Goal: Transaction & Acquisition: Purchase product/service

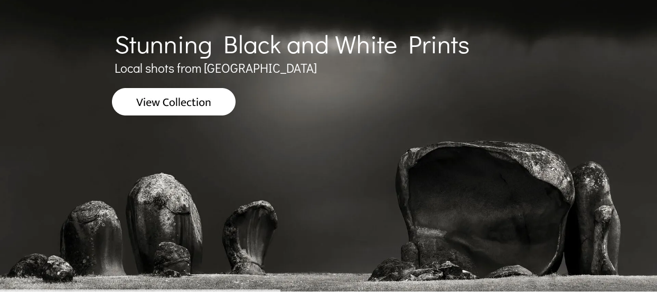
scroll to position [116, 0]
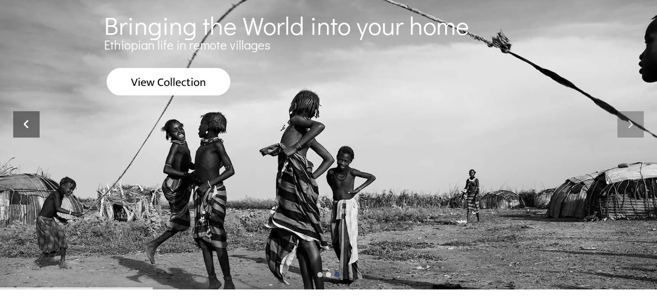
click at [27, 121] on icon at bounding box center [26, 124] width 26 height 26
click at [32, 121] on icon at bounding box center [26, 124] width 26 height 26
click at [30, 123] on icon at bounding box center [26, 124] width 26 height 26
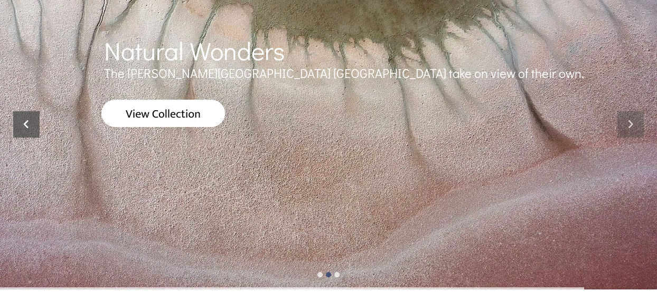
click at [25, 125] on icon at bounding box center [26, 124] width 26 height 26
click at [28, 126] on icon at bounding box center [26, 124] width 26 height 26
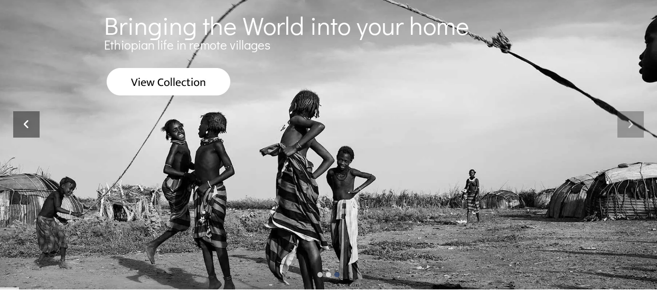
click at [28, 126] on icon at bounding box center [26, 124] width 26 height 26
click at [28, 123] on icon at bounding box center [26, 124] width 26 height 26
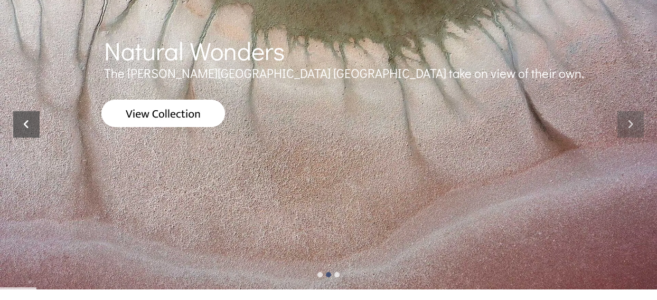
click at [28, 123] on icon at bounding box center [26, 124] width 26 height 26
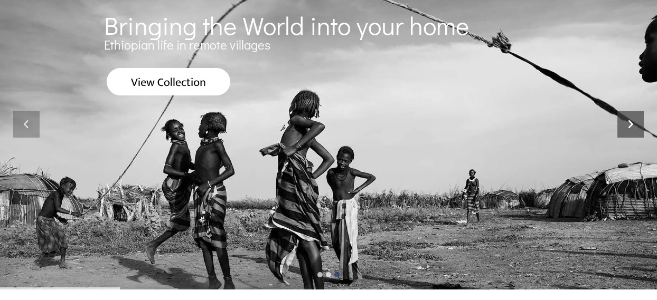
click at [629, 130] on icon at bounding box center [630, 124] width 26 height 26
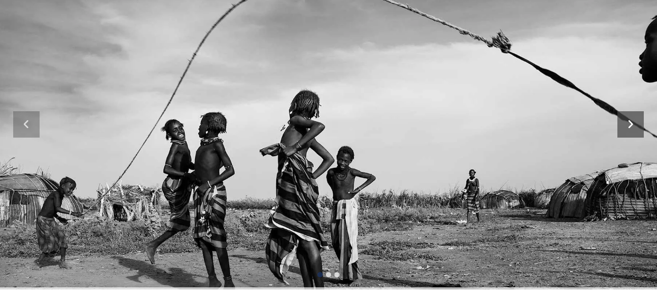
click at [629, 127] on icon at bounding box center [630, 124] width 26 height 26
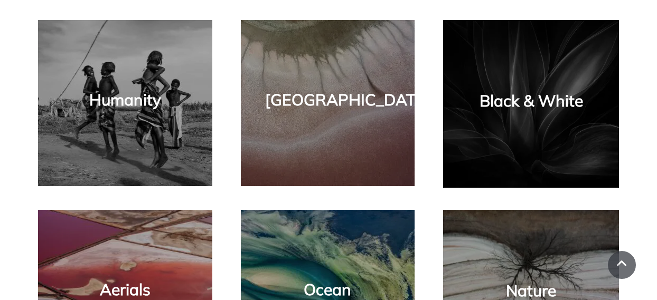
scroll to position [629, 0]
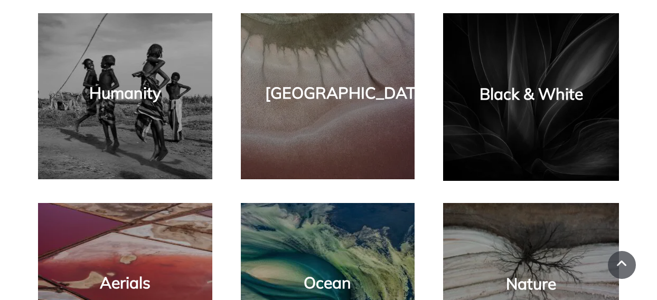
click at [539, 118] on div "Black & White" at bounding box center [530, 97] width 155 height 147
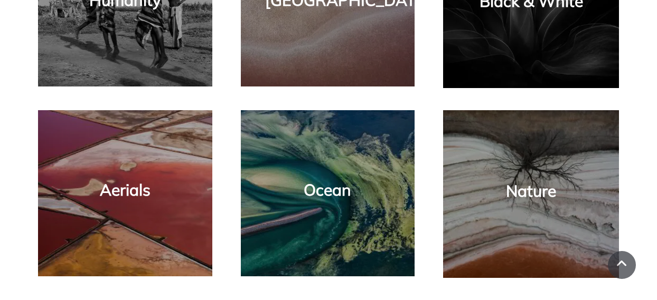
scroll to position [734, 0]
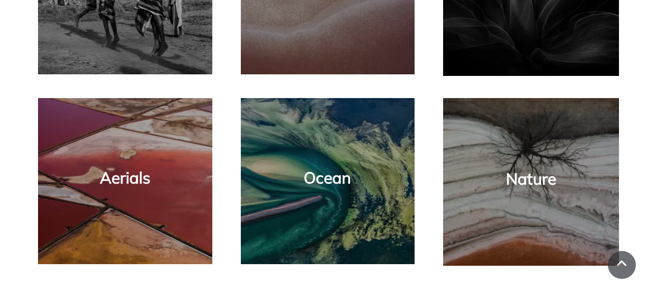
click at [553, 141] on div "Nature" at bounding box center [530, 182] width 155 height 147
type textarea "******"
click at [553, 141] on div "Nature" at bounding box center [530, 182] width 155 height 147
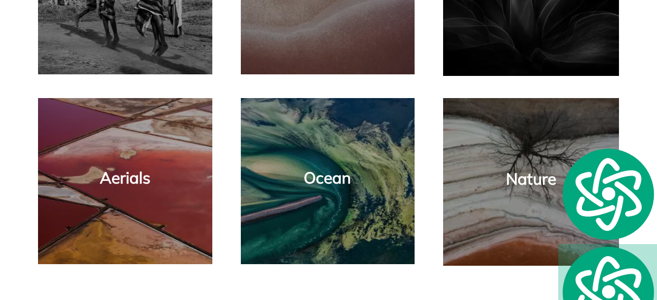
click at [534, 180] on link "Nature" at bounding box center [531, 179] width 50 height 20
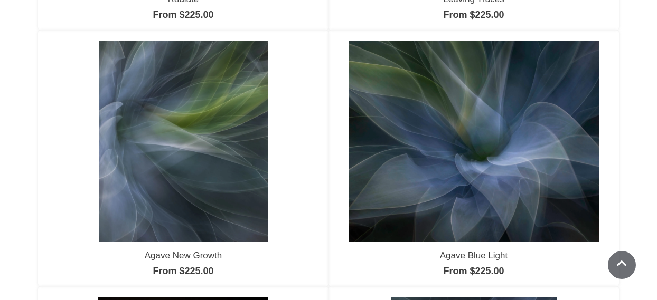
scroll to position [649, 0]
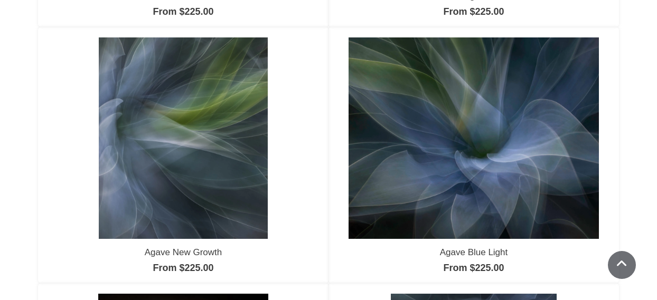
click at [505, 121] on img at bounding box center [473, 138] width 250 height 202
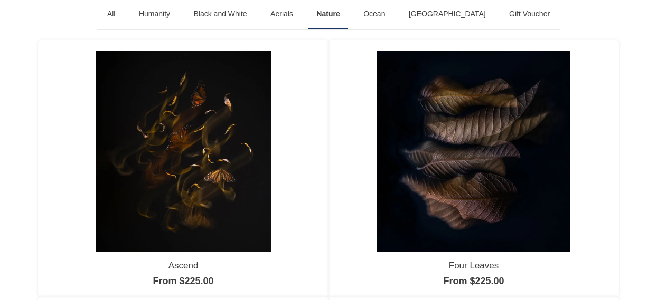
scroll to position [123, 0]
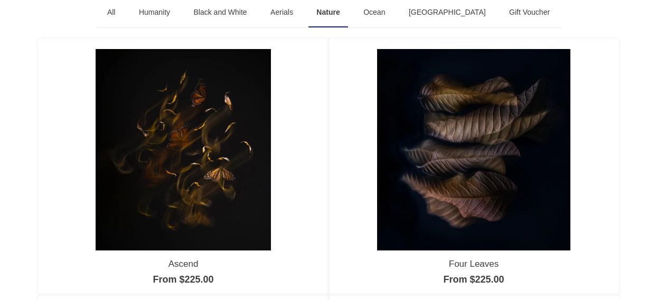
click at [432, 127] on img at bounding box center [474, 150] width 194 height 202
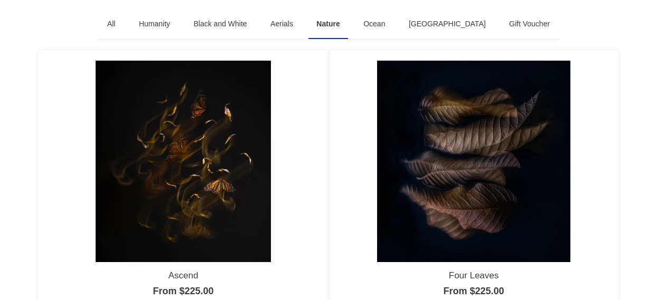
scroll to position [0, 0]
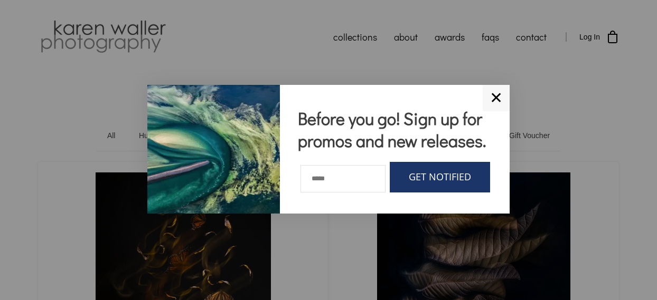
click at [496, 92] on link "✕" at bounding box center [495, 98] width 27 height 26
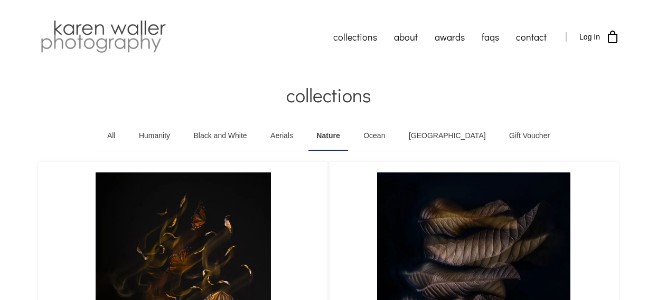
click at [123, 135] on link "All" at bounding box center [111, 136] width 24 height 30
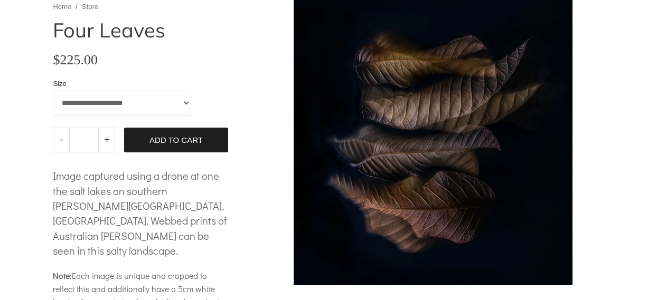
scroll to position [98, 0]
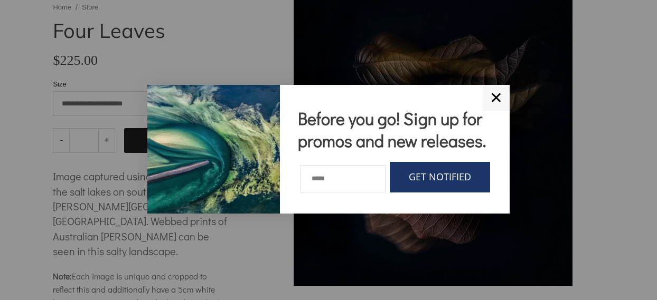
click at [501, 90] on link "✕" at bounding box center [495, 98] width 27 height 26
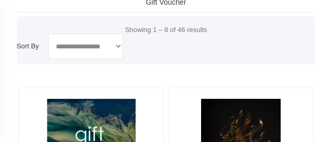
scroll to position [179, 0]
